Goal: Browse casually: Explore the website without a specific task or goal

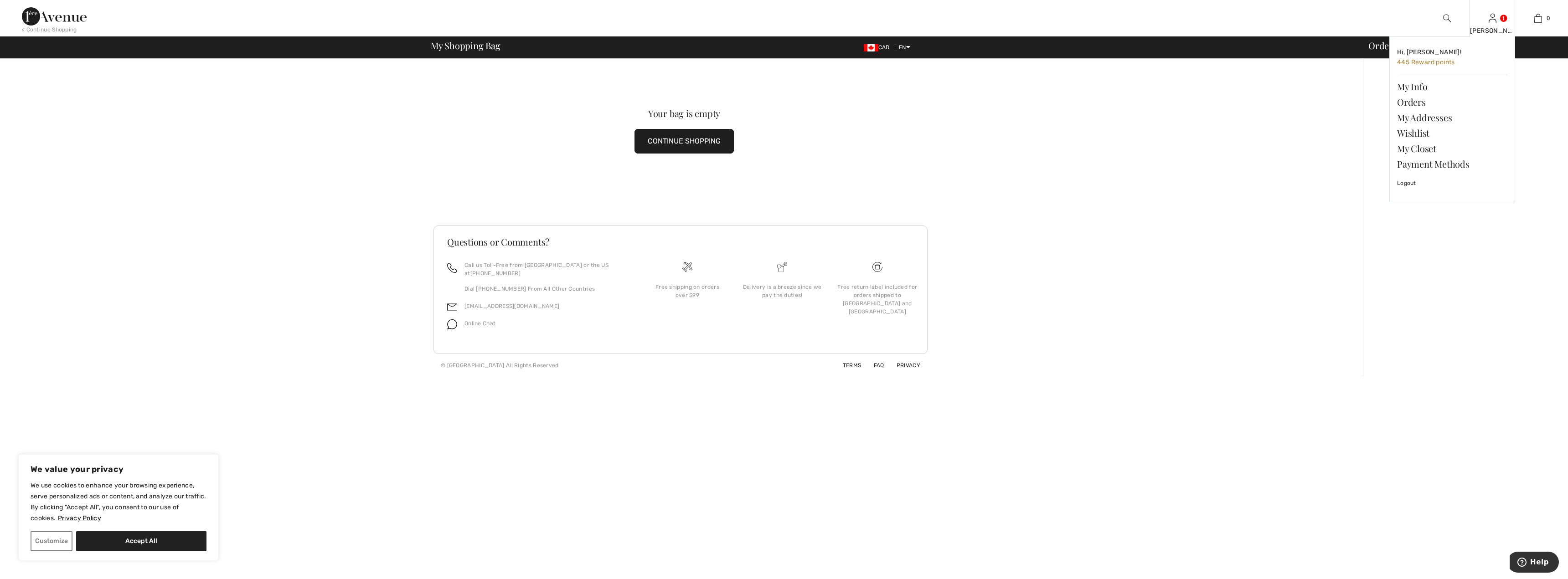
click at [1496, 21] on link at bounding box center [1493, 18] width 8 height 9
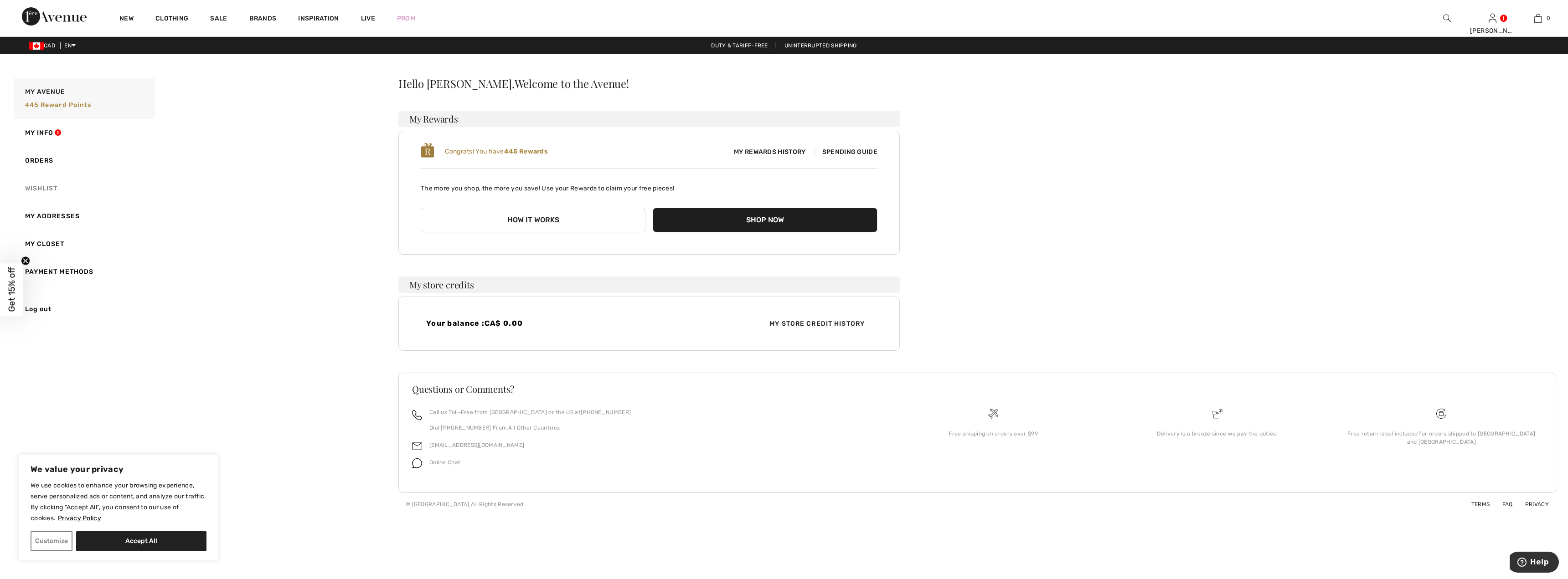
click at [30, 186] on link "Wishlist" at bounding box center [83, 189] width 144 height 28
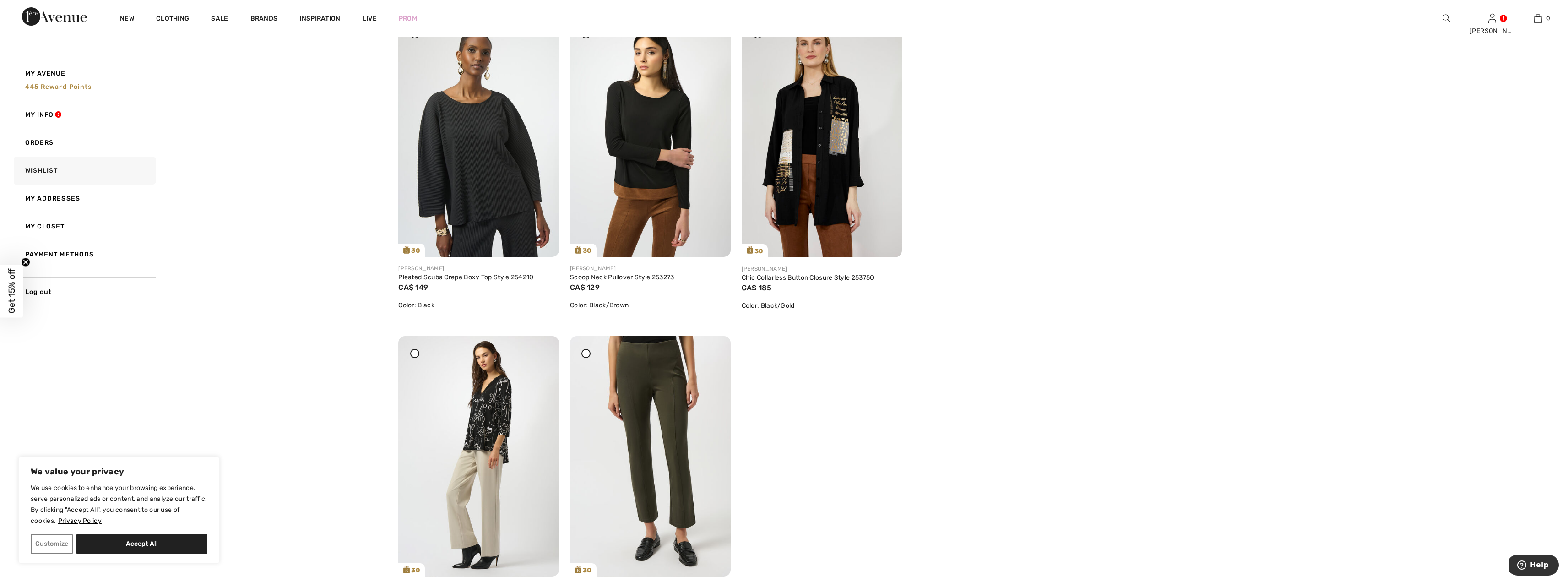
scroll to position [2381, 0]
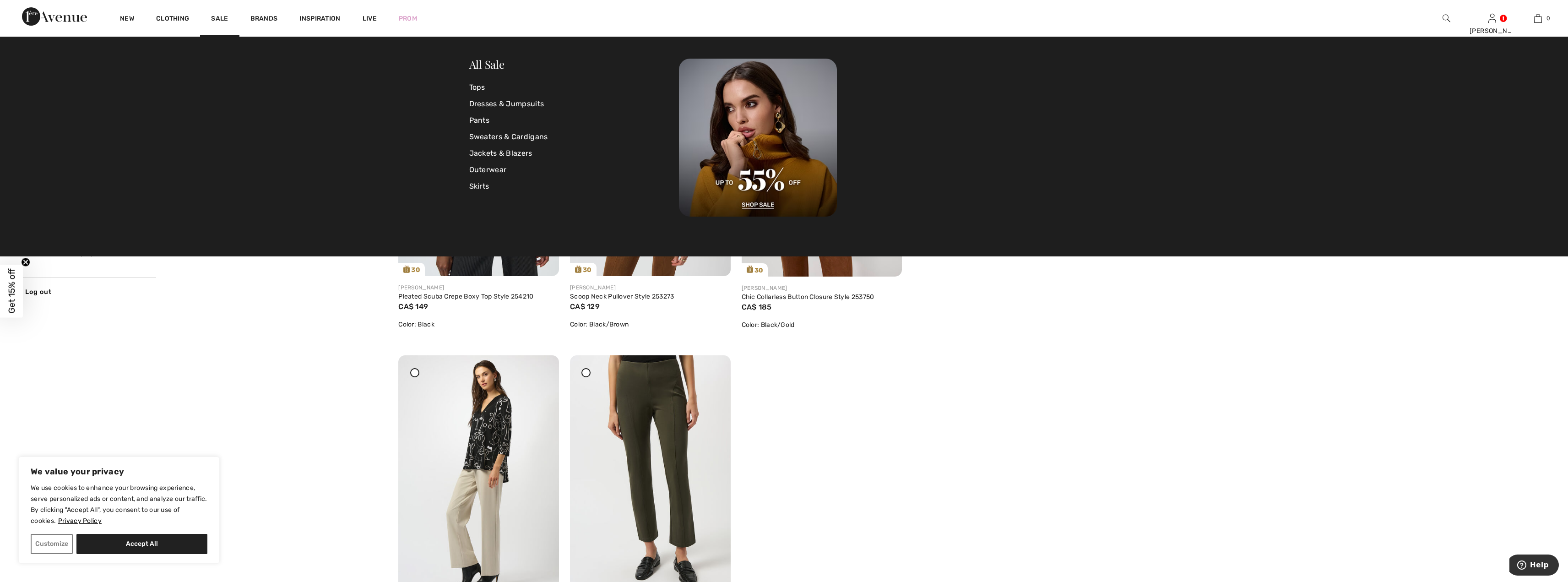
click at [76, 16] on img at bounding box center [54, 17] width 65 height 18
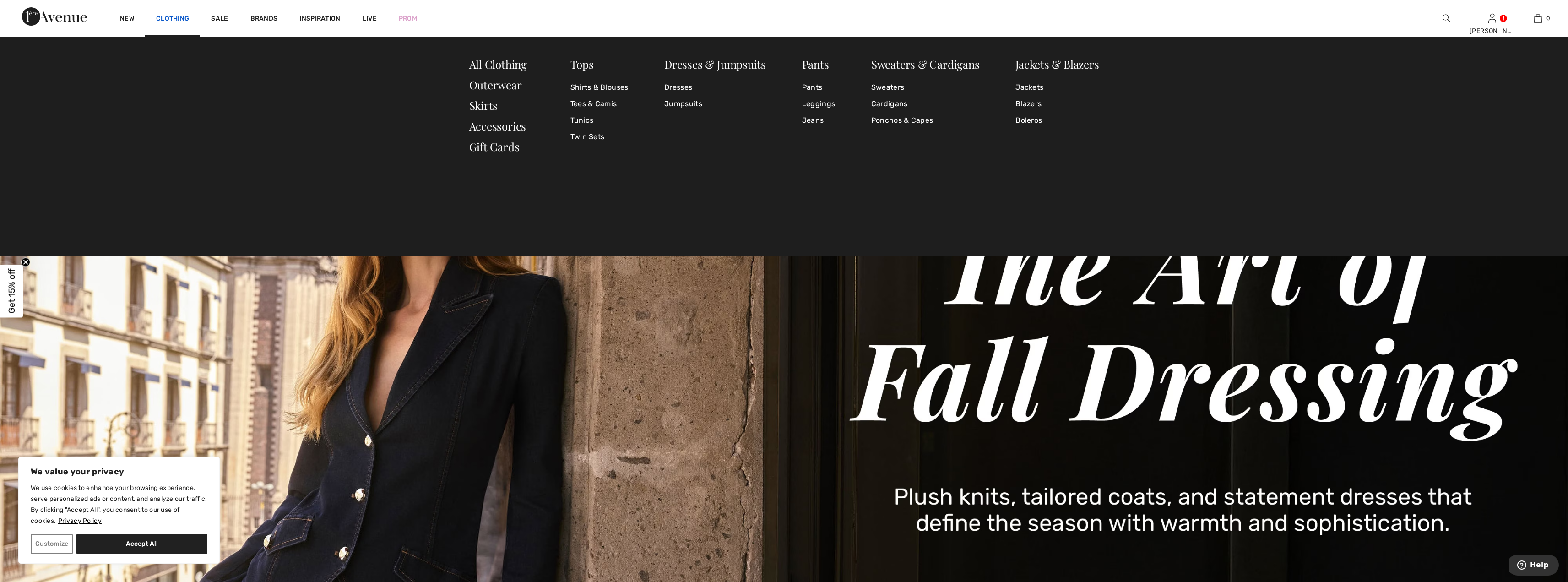
click at [167, 21] on link "Clothing" at bounding box center [172, 20] width 33 height 10
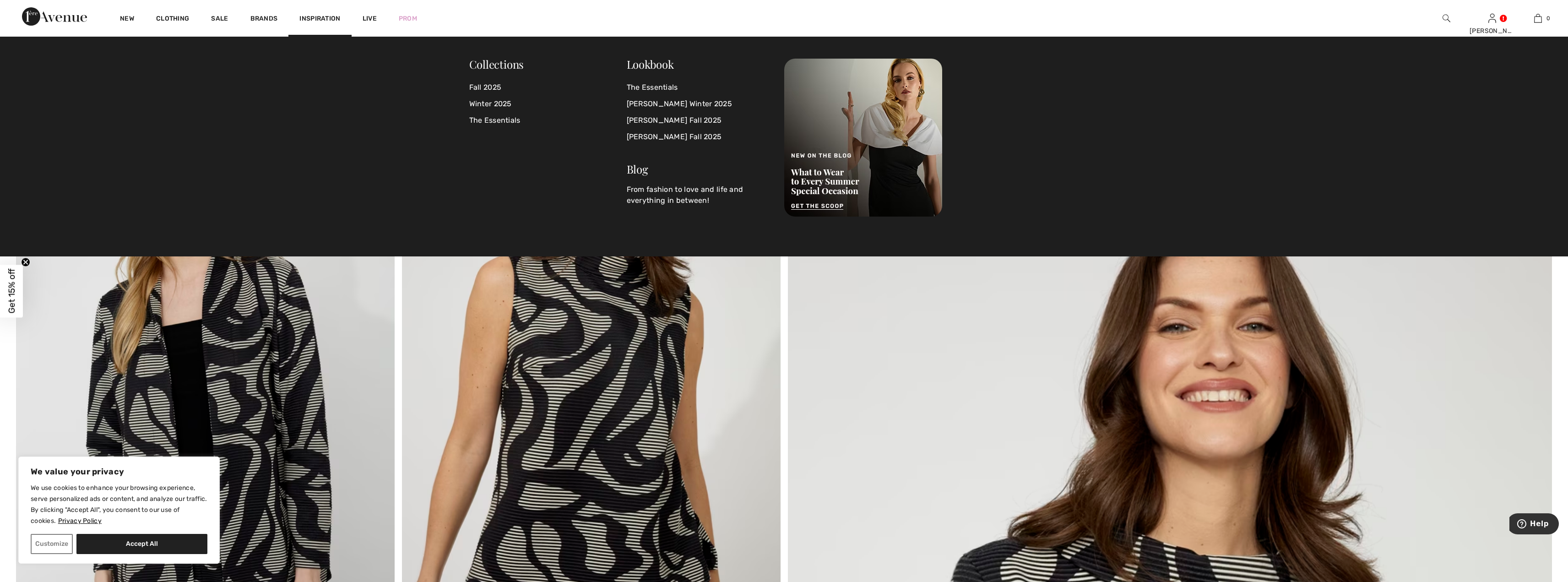
click at [323, 20] on span "Inspiration" at bounding box center [320, 20] width 41 height 10
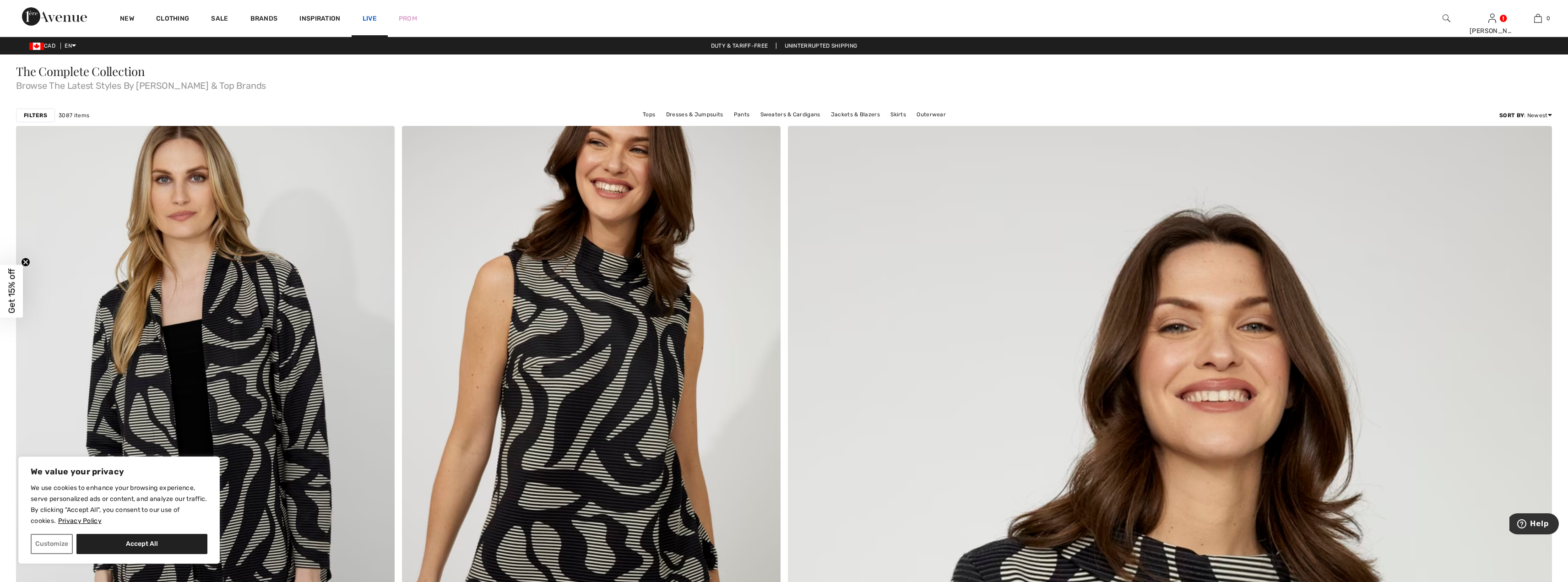
click at [367, 17] on link "Live" at bounding box center [369, 18] width 14 height 10
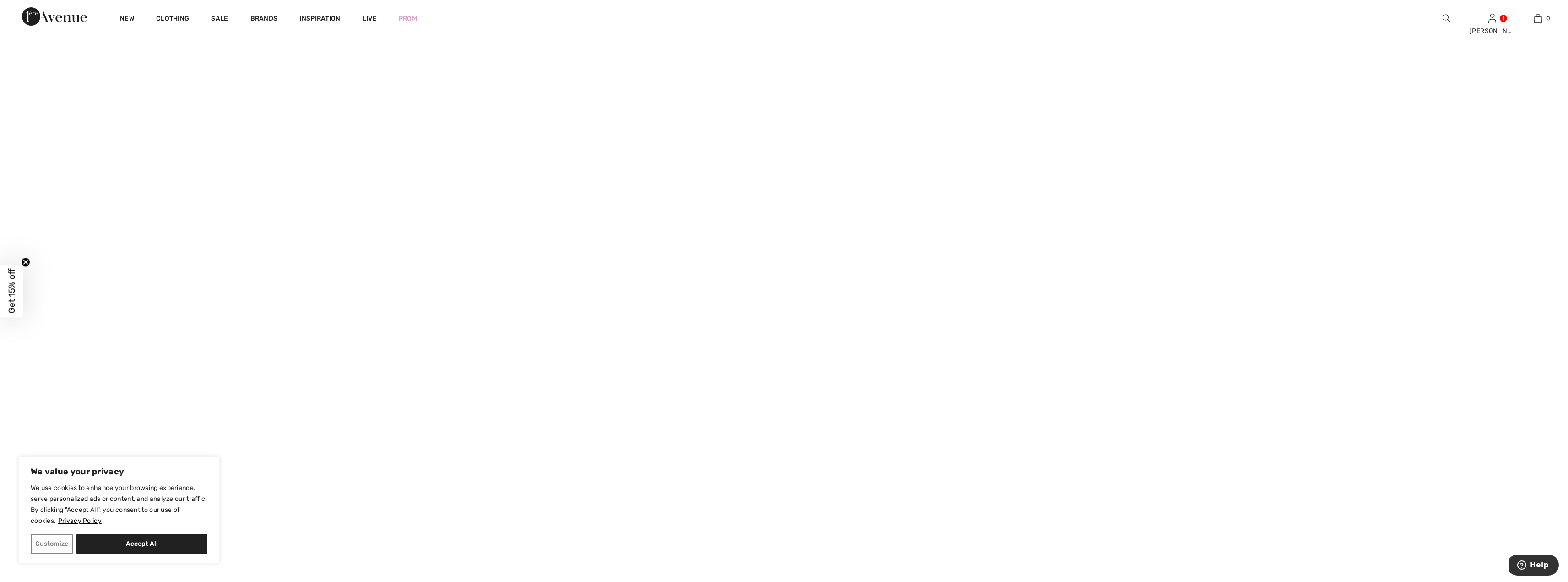
scroll to position [458, 0]
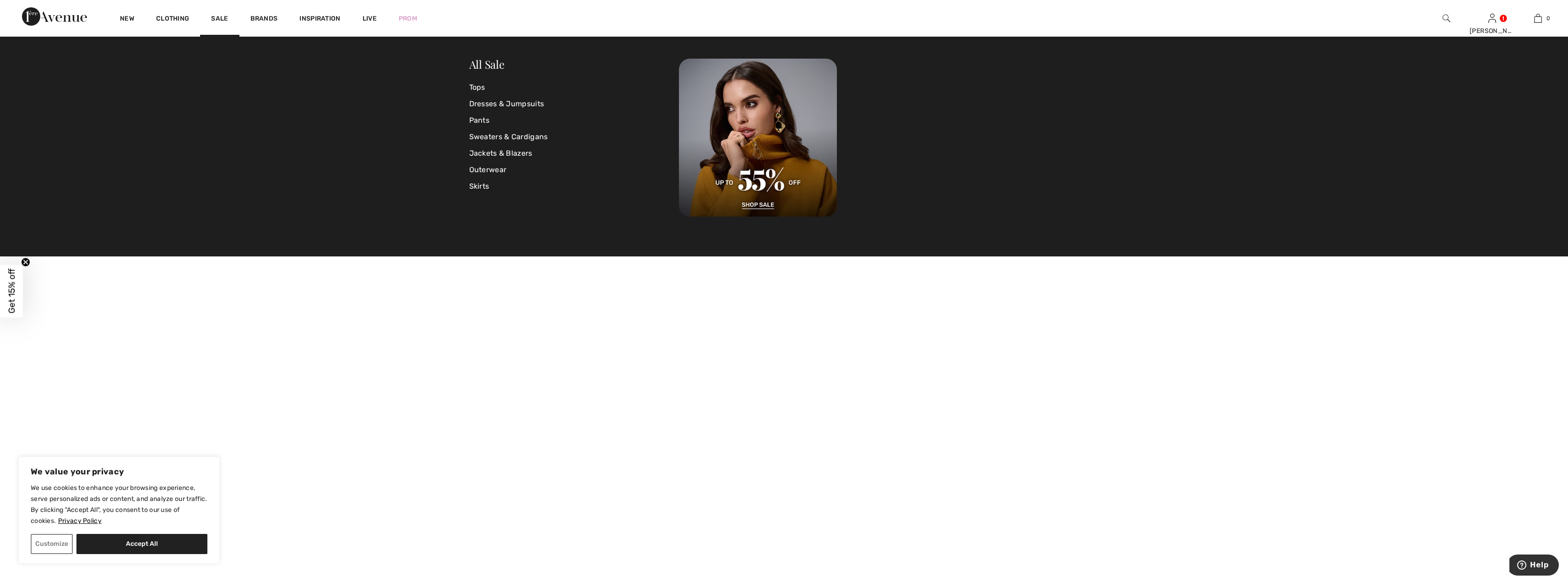
click at [128, 13] on div "New" at bounding box center [127, 18] width 36 height 37
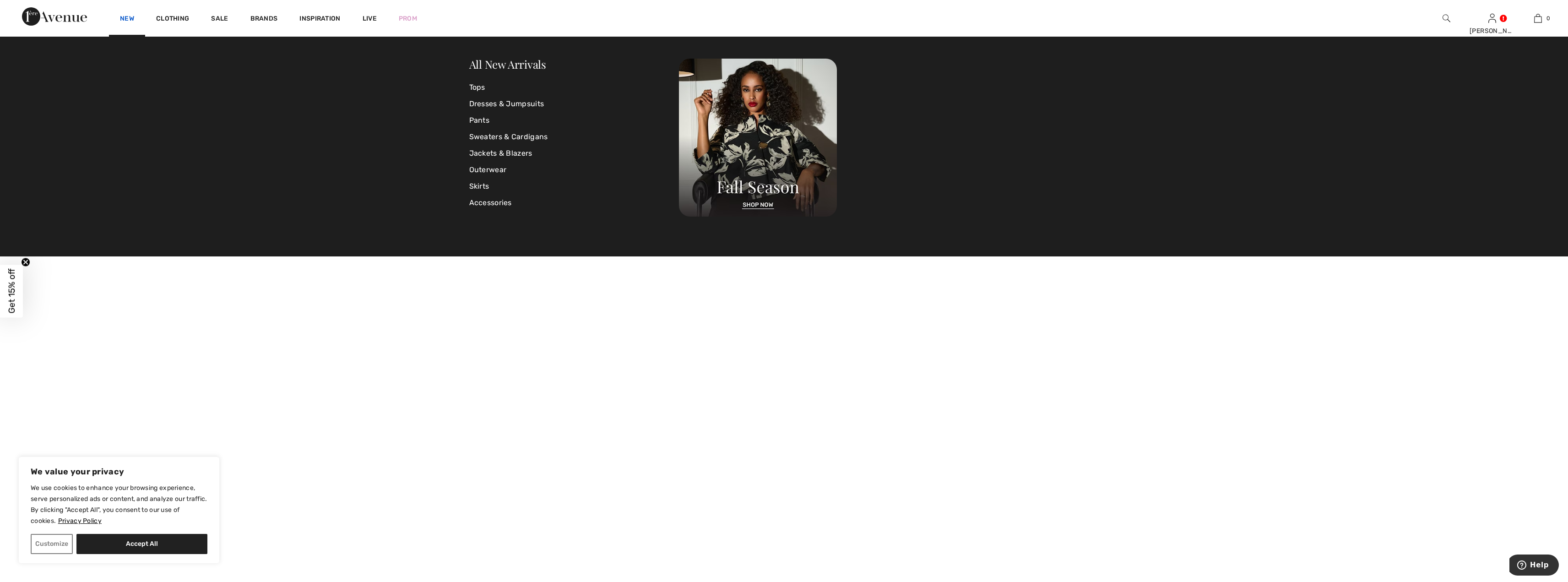
click at [127, 17] on link "New" at bounding box center [127, 20] width 14 height 10
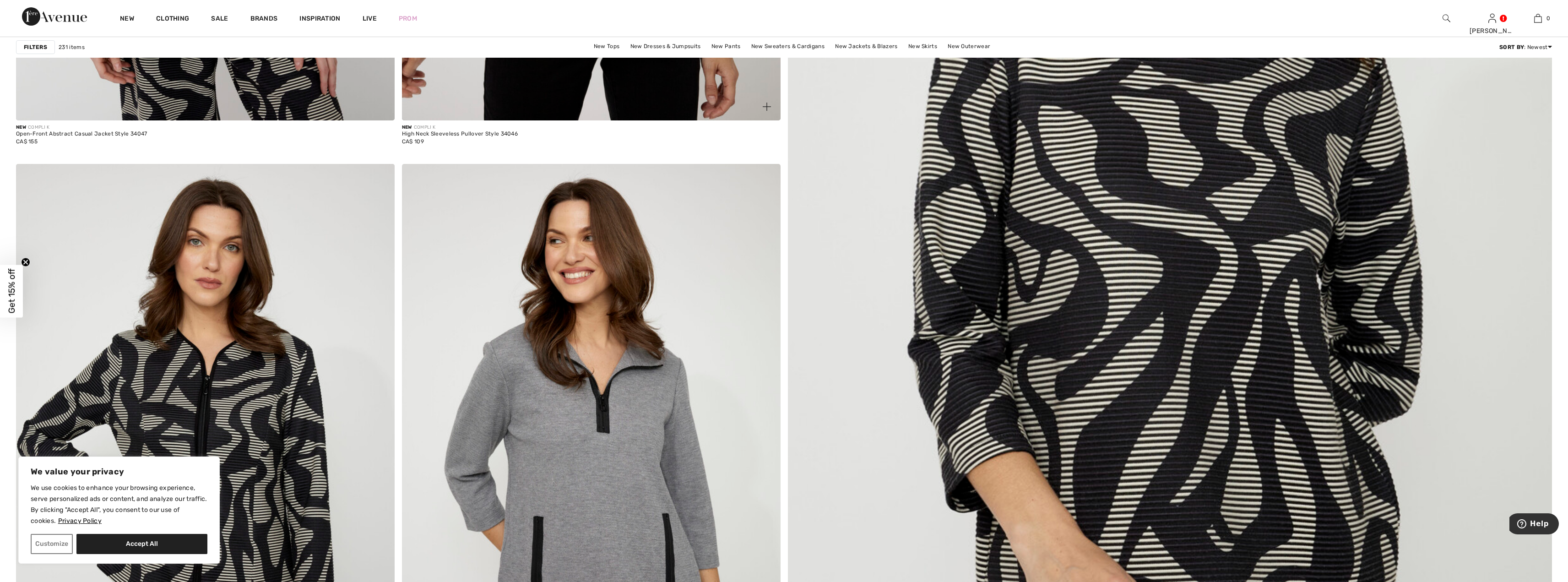
scroll to position [824, 0]
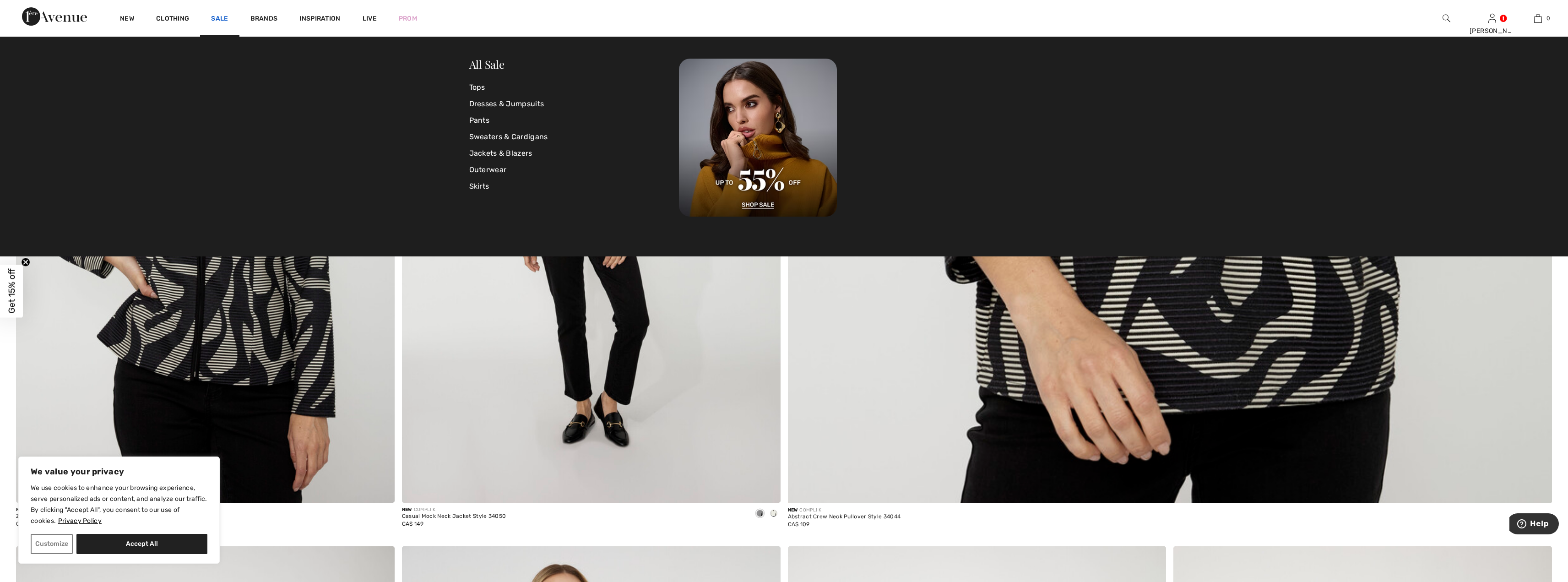
click at [218, 19] on link "Sale" at bounding box center [219, 20] width 17 height 10
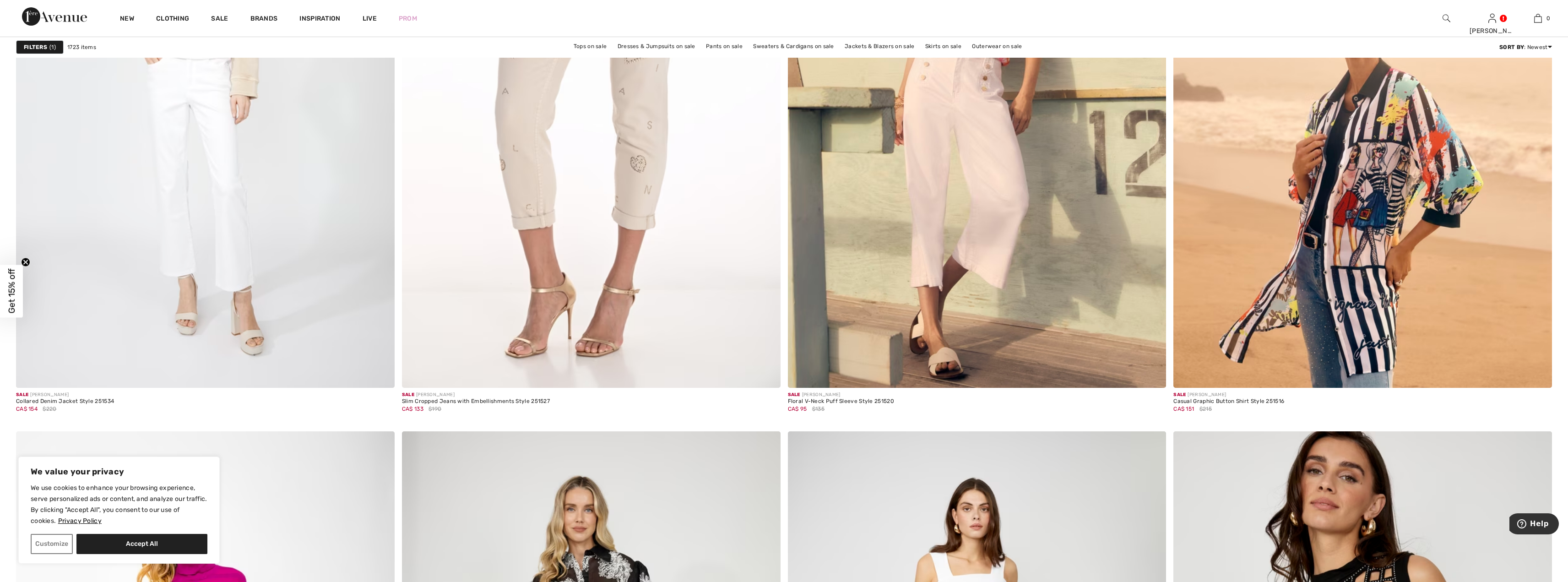
scroll to position [1923, 0]
